Goal: Task Accomplishment & Management: Manage account settings

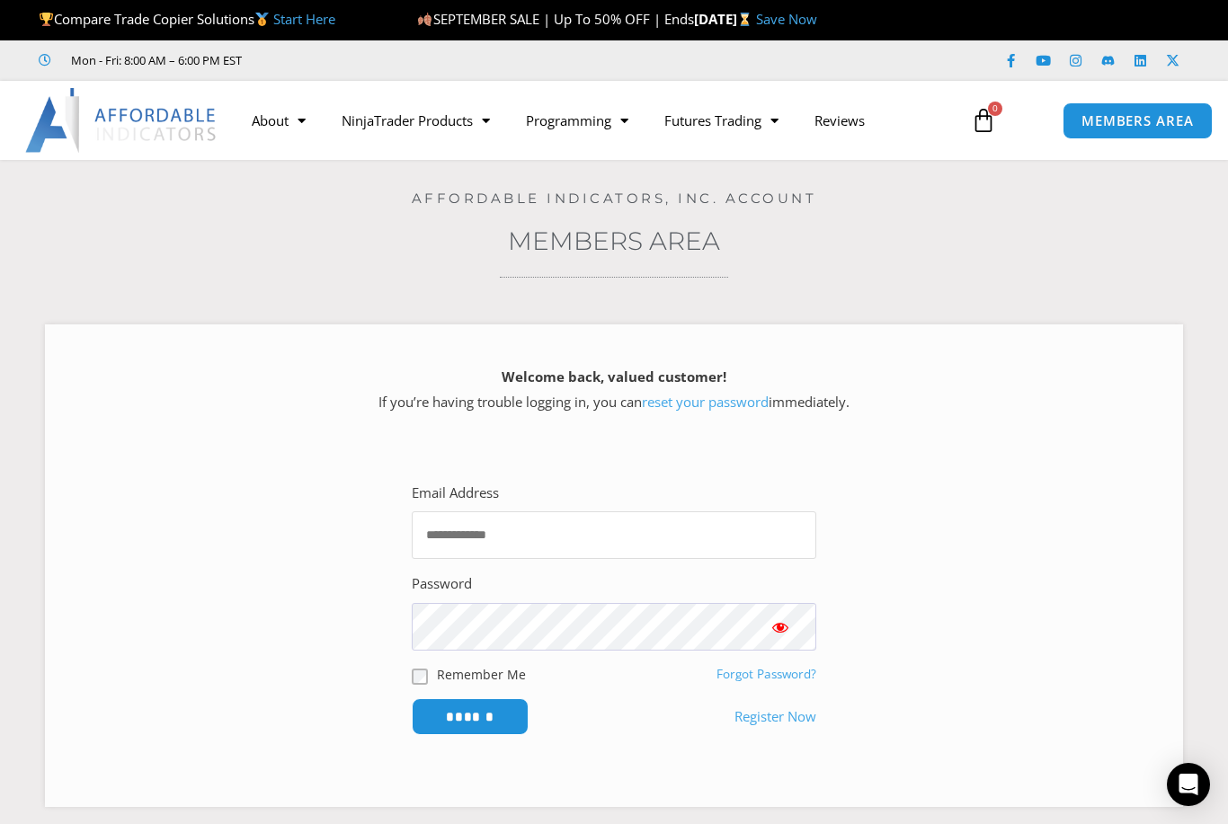
type input "**********"
click at [470, 714] on input "******" at bounding box center [470, 717] width 117 height 37
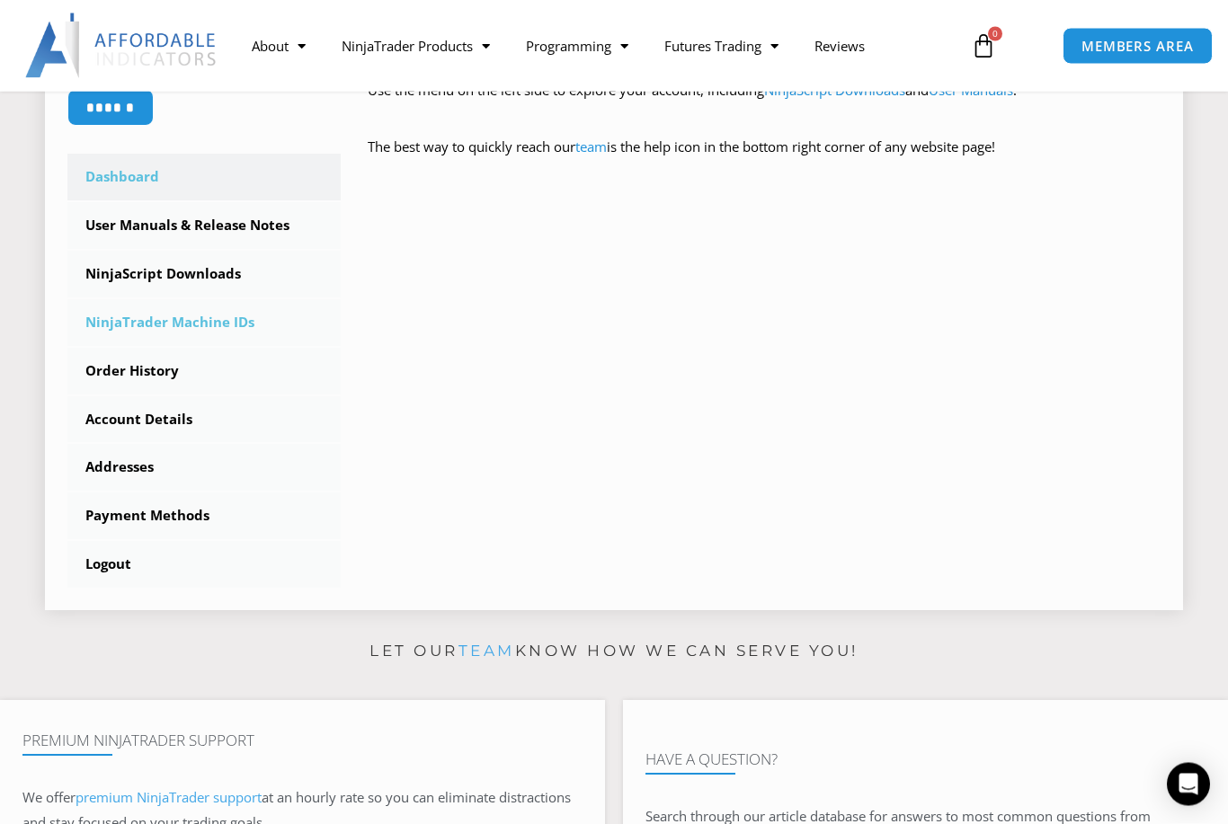
scroll to position [476, 0]
click at [132, 317] on link "NinjaTrader Machine IDs" at bounding box center [203, 322] width 273 height 47
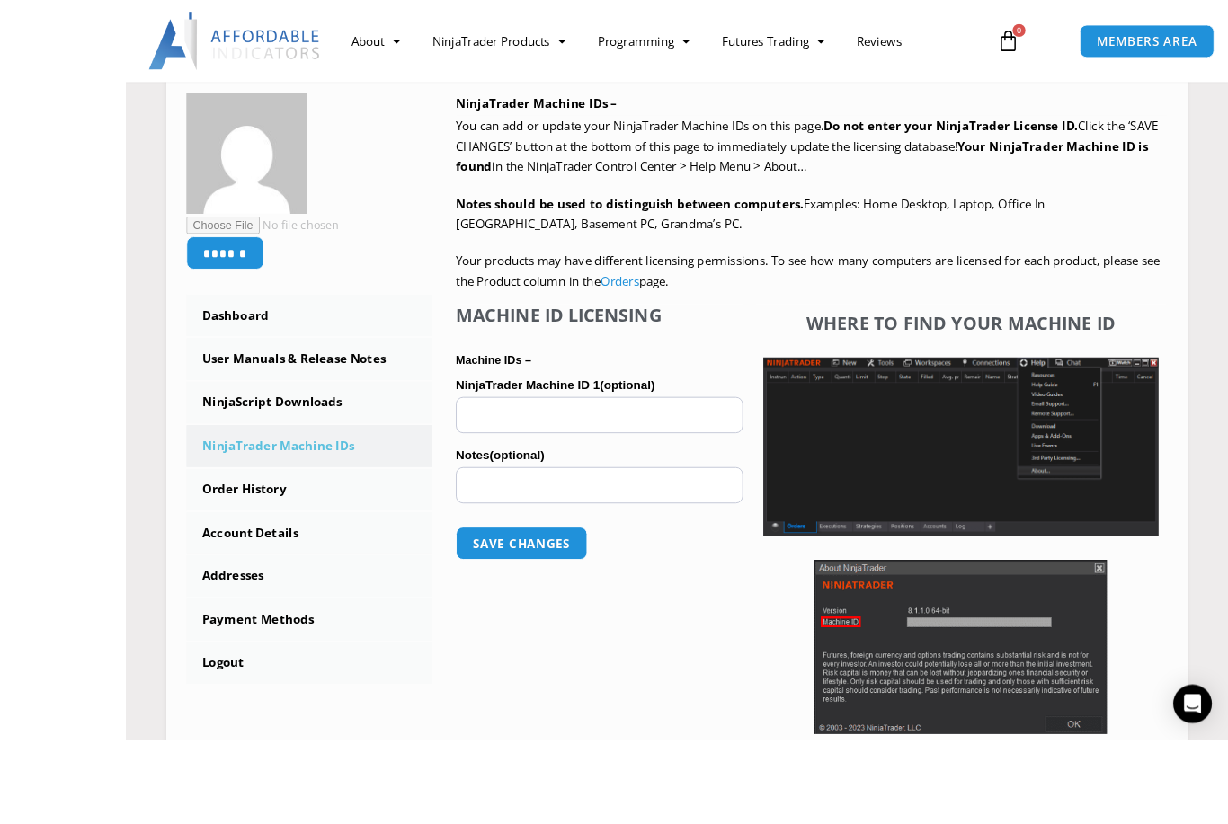
scroll to position [370, 0]
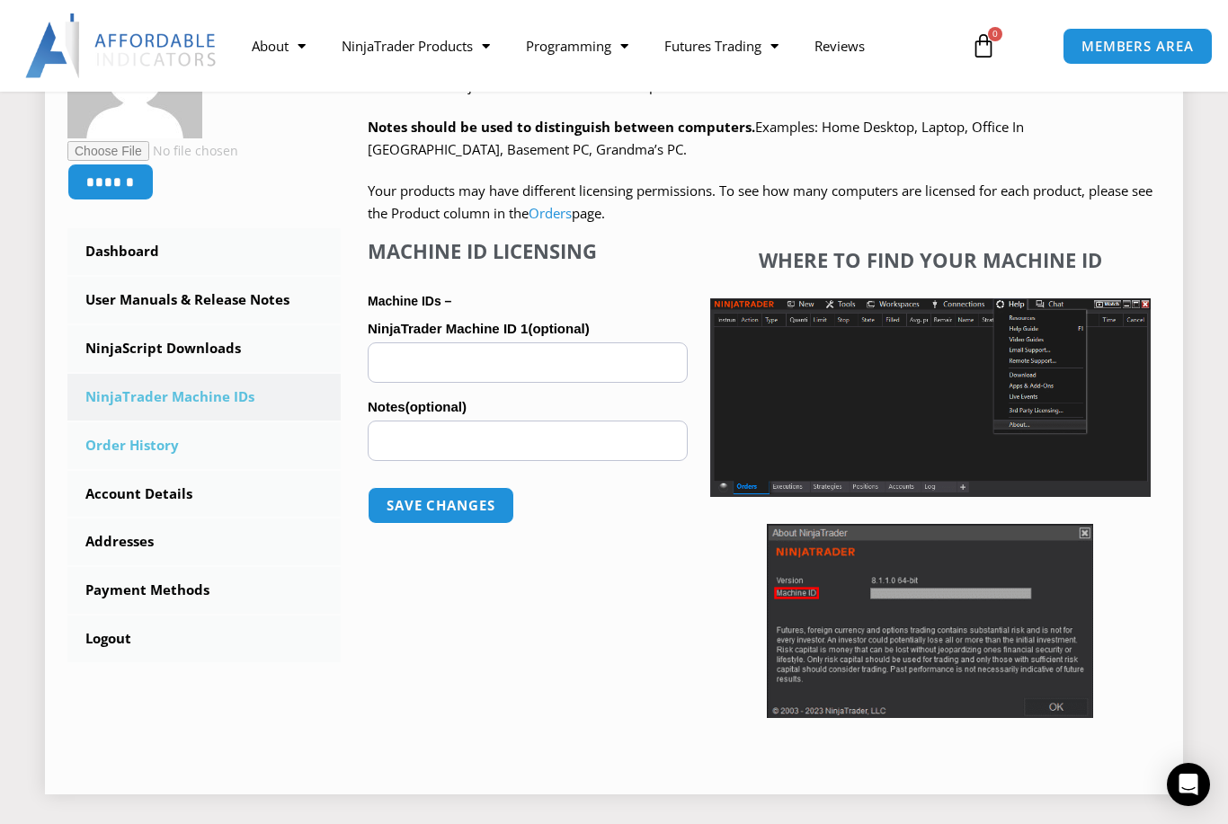
click at [127, 447] on link "Order History" at bounding box center [203, 446] width 273 height 47
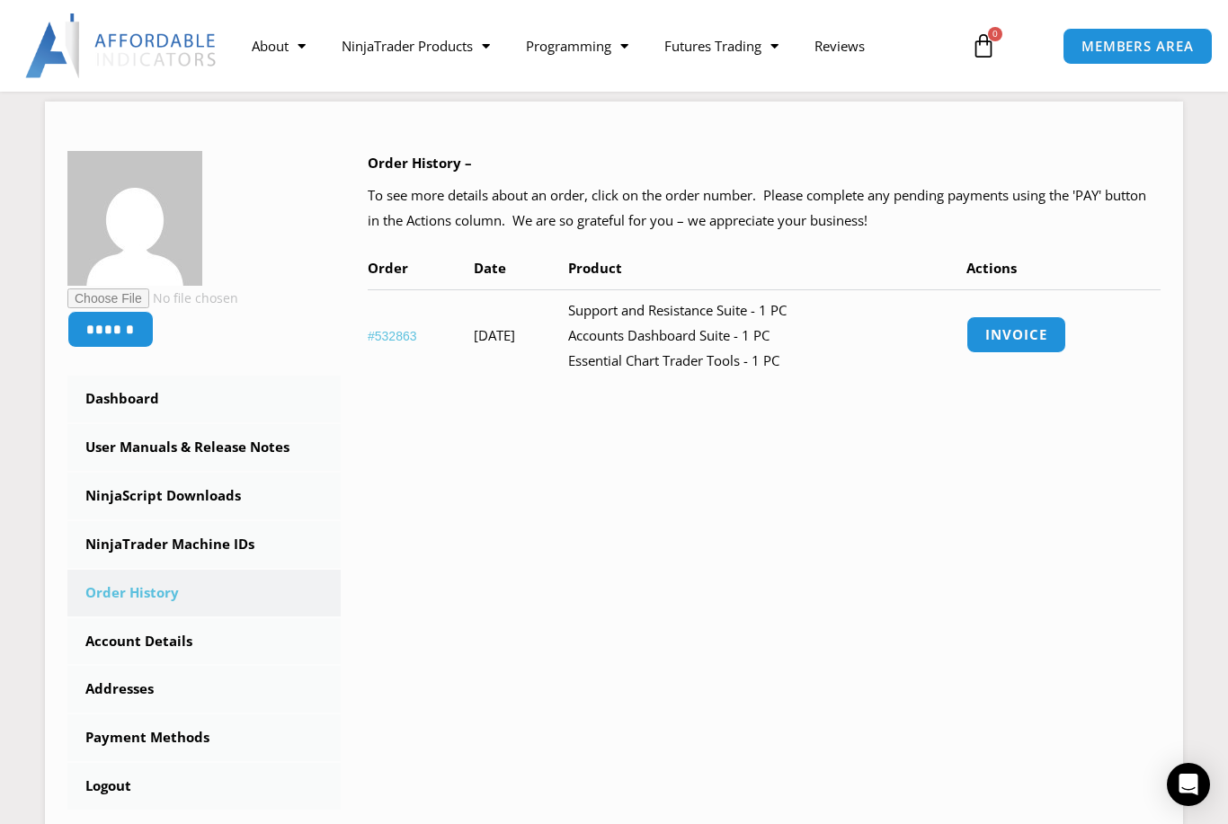
scroll to position [224, 0]
click at [1052, 325] on link "Invoice" at bounding box center [1017, 334] width 104 height 39
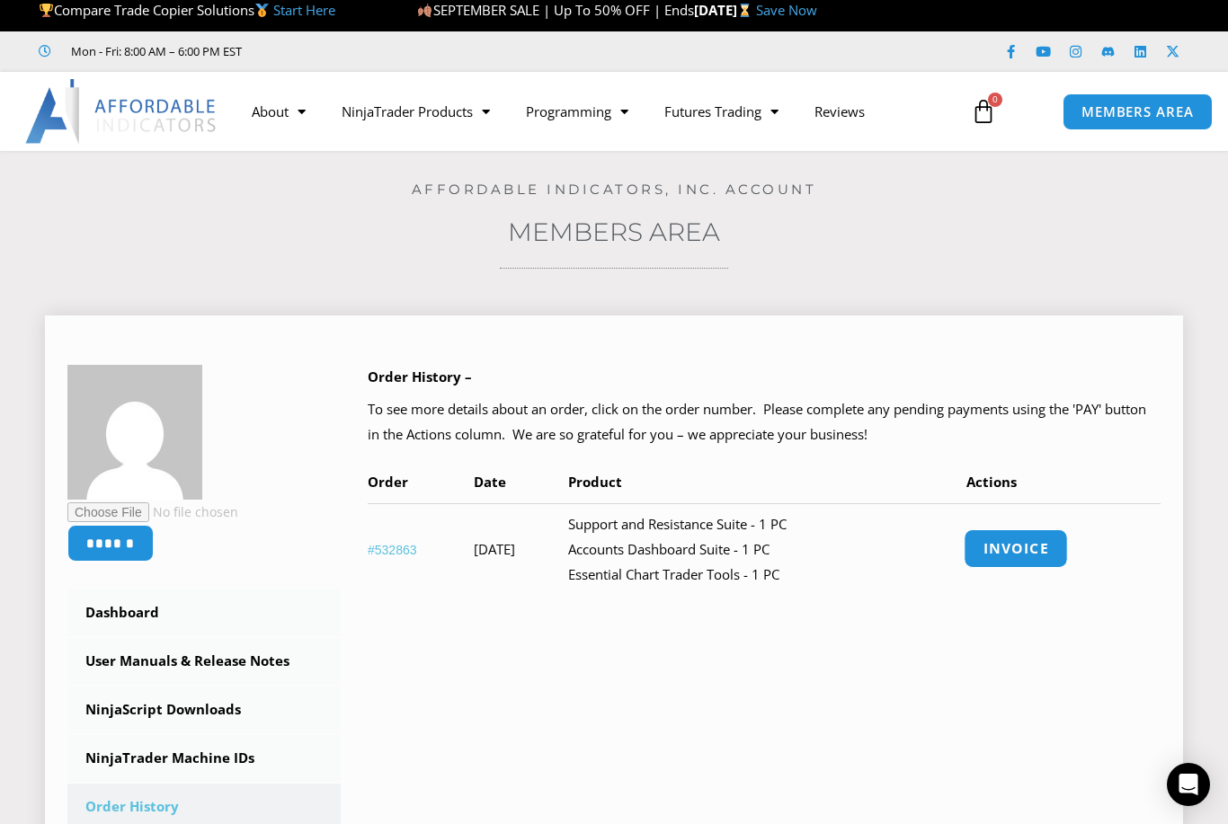
scroll to position [6, 0]
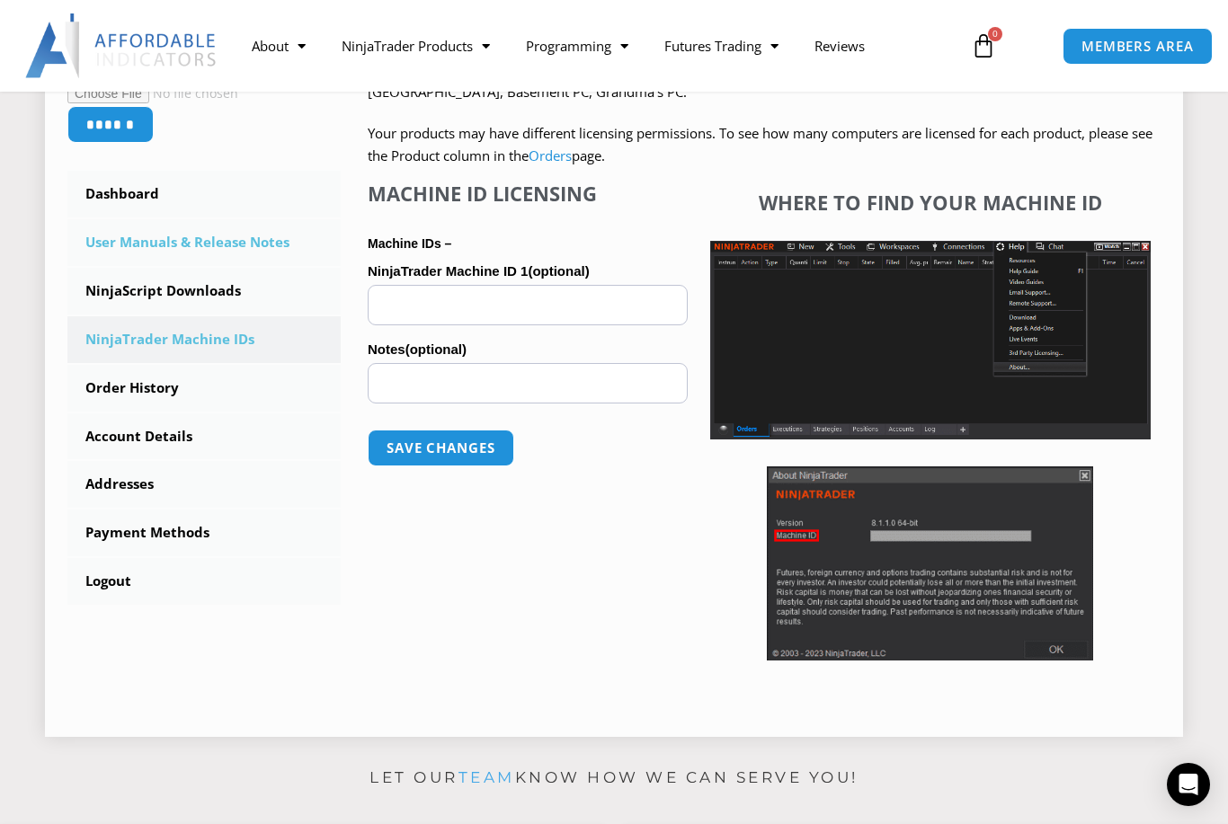
click at [149, 240] on link "User Manuals & Release Notes" at bounding box center [203, 242] width 273 height 47
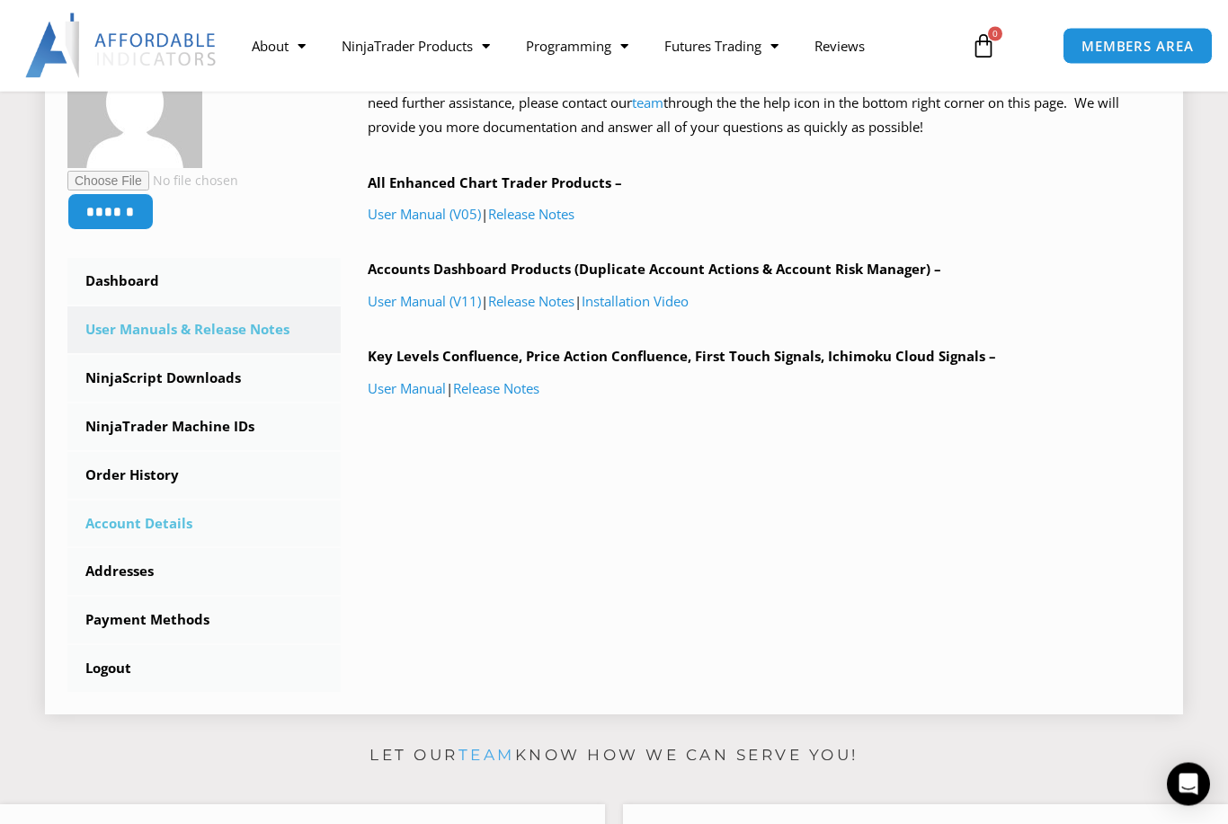
scroll to position [341, 0]
click at [136, 512] on link "Account Details" at bounding box center [203, 524] width 273 height 47
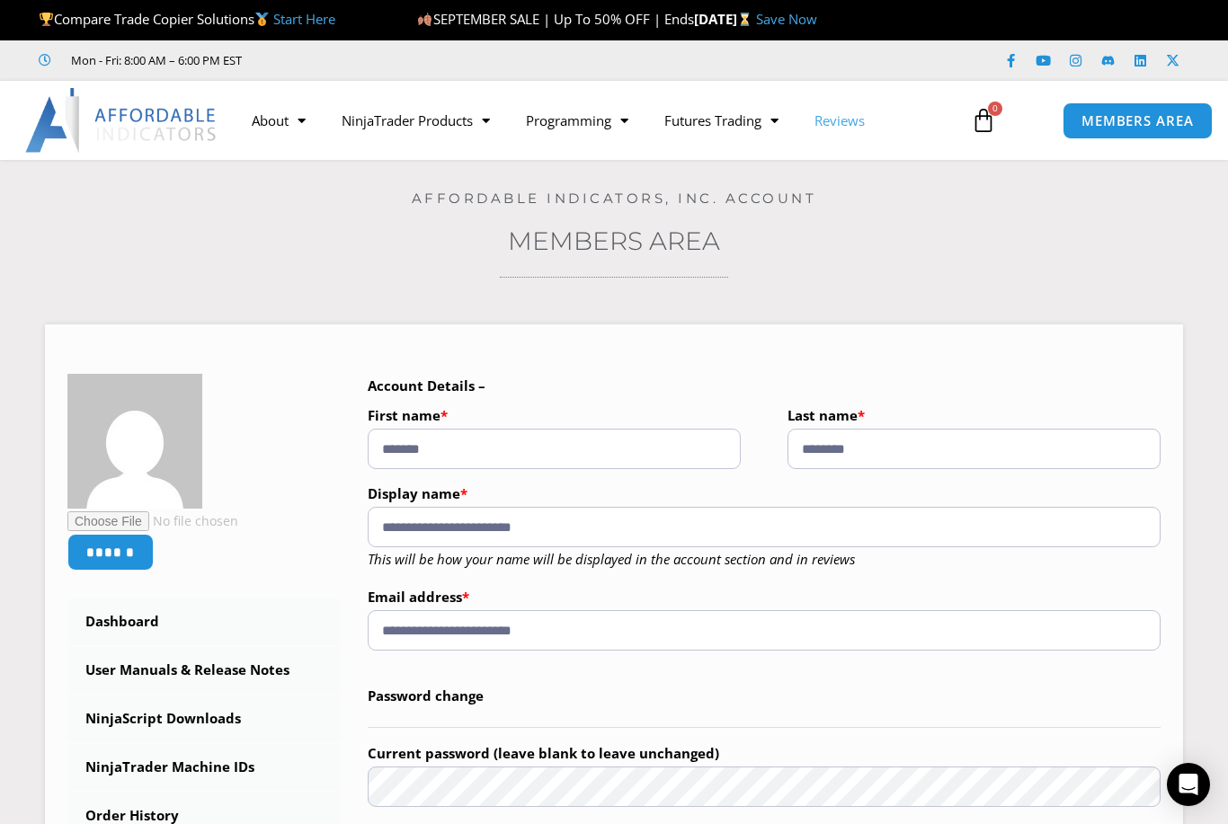
click at [850, 124] on link "Reviews" at bounding box center [840, 120] width 86 height 41
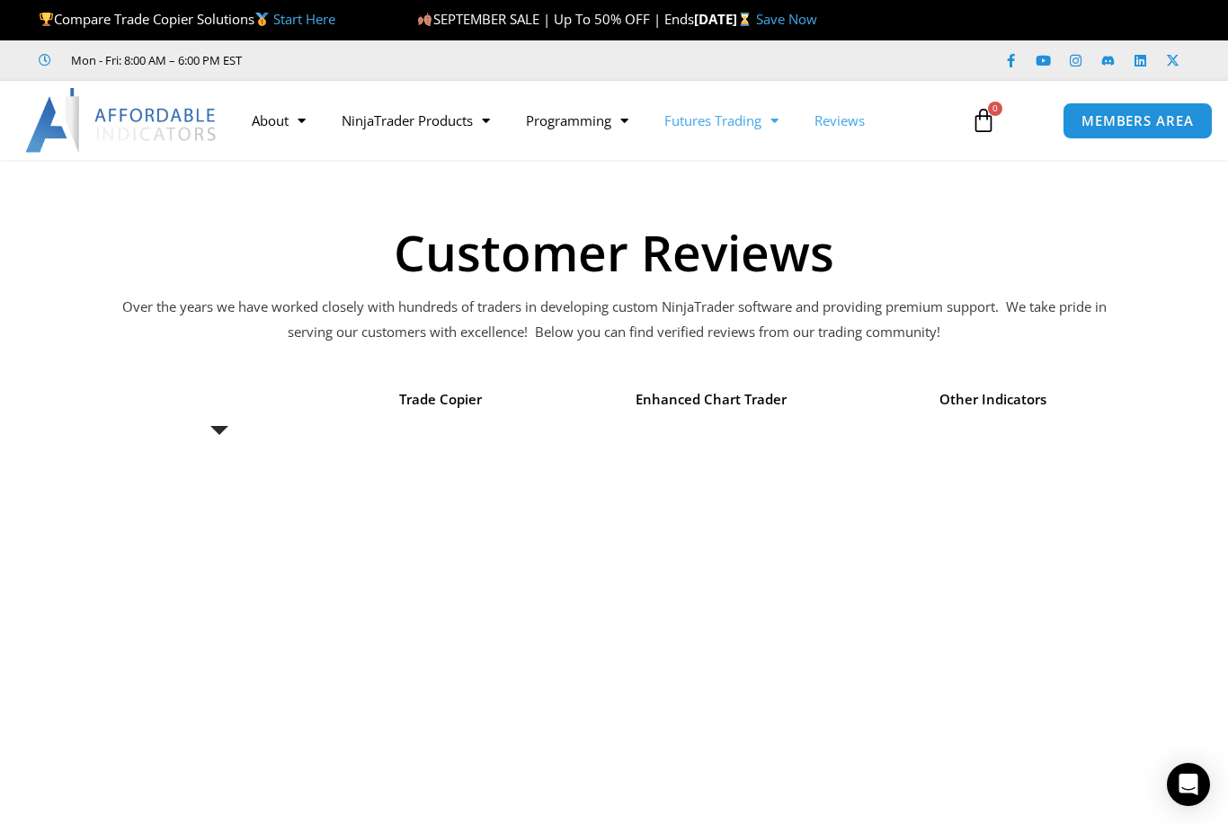
click at [733, 126] on link "Futures Trading" at bounding box center [721, 120] width 150 height 41
click at [432, 113] on link "NinjaTrader Products" at bounding box center [416, 120] width 184 height 41
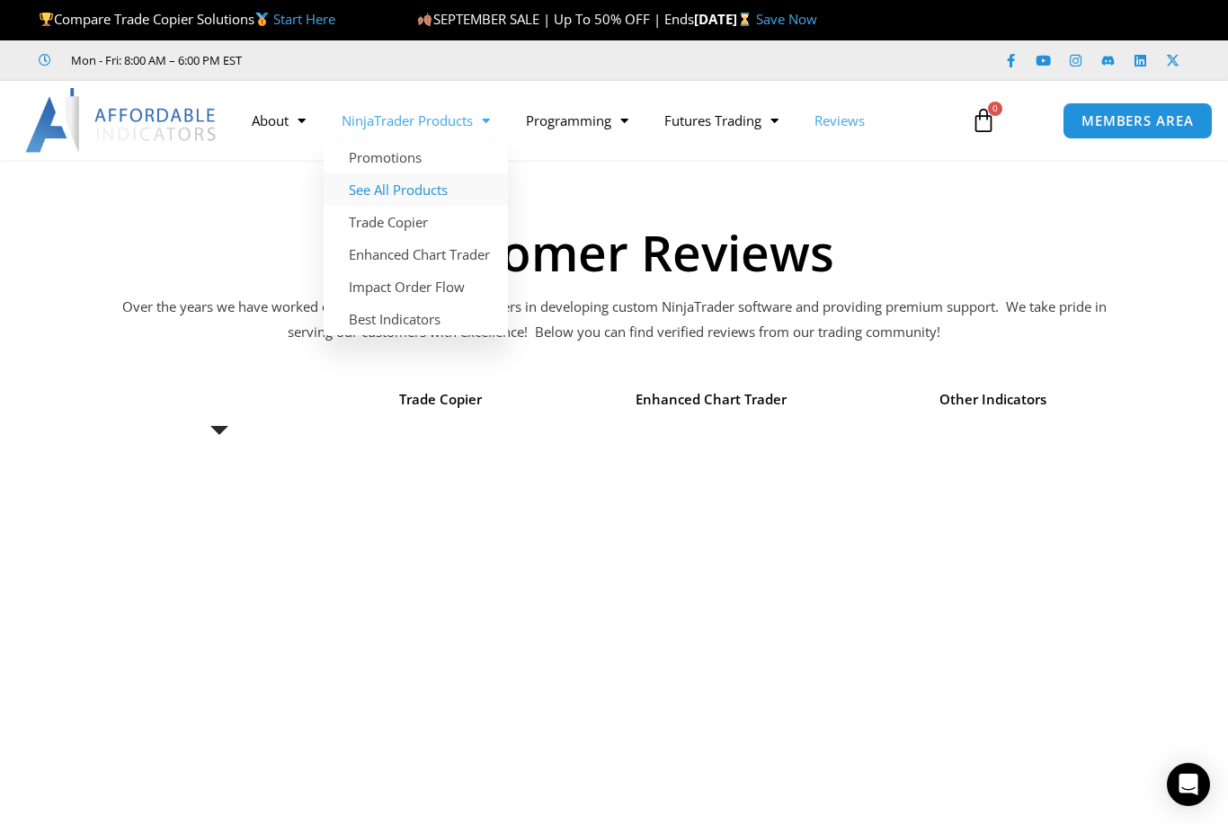
click at [438, 186] on link "See All Products" at bounding box center [416, 190] width 184 height 32
